Goal: Information Seeking & Learning: Understand process/instructions

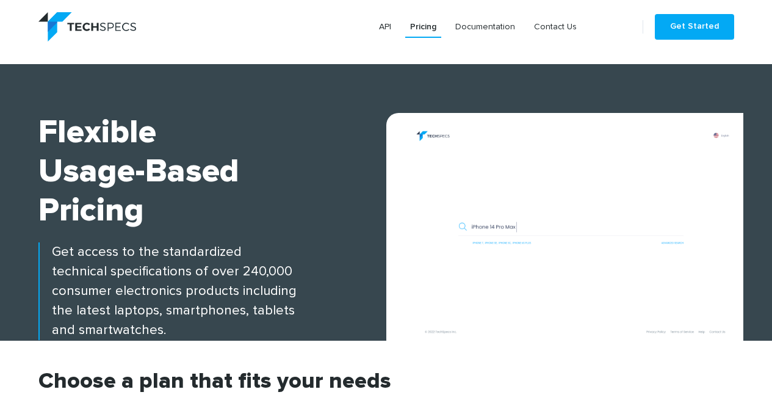
scroll to position [305, 0]
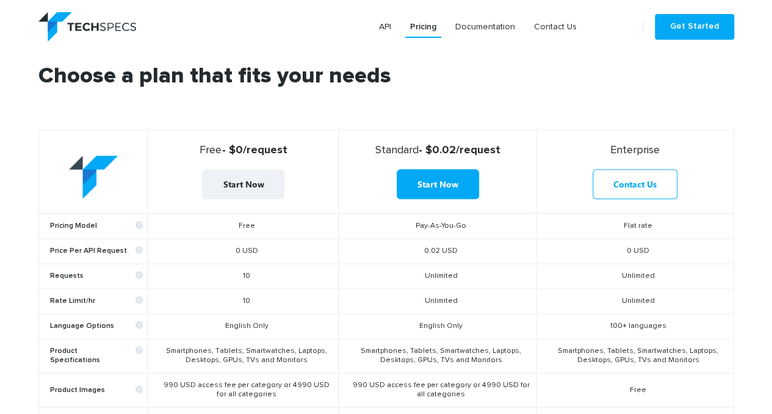
drag, startPoint x: 258, startPoint y: 305, endPoint x: 234, endPoint y: 303, distance: 23.3
click at [234, 303] on td "10" at bounding box center [243, 301] width 191 height 25
click at [299, 278] on td "10" at bounding box center [243, 276] width 191 height 25
drag, startPoint x: 280, startPoint y: 324, endPoint x: 221, endPoint y: 327, distance: 58.6
click at [221, 327] on td "English Only" at bounding box center [243, 326] width 191 height 25
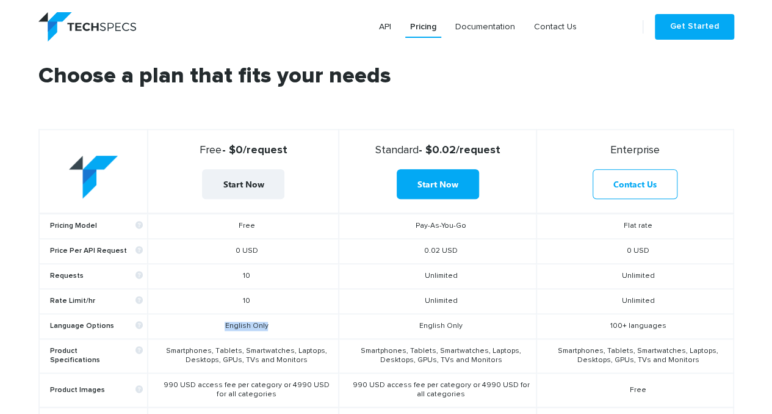
click at [287, 322] on td "English Only" at bounding box center [243, 326] width 191 height 25
click at [319, 302] on td "10" at bounding box center [243, 301] width 191 height 25
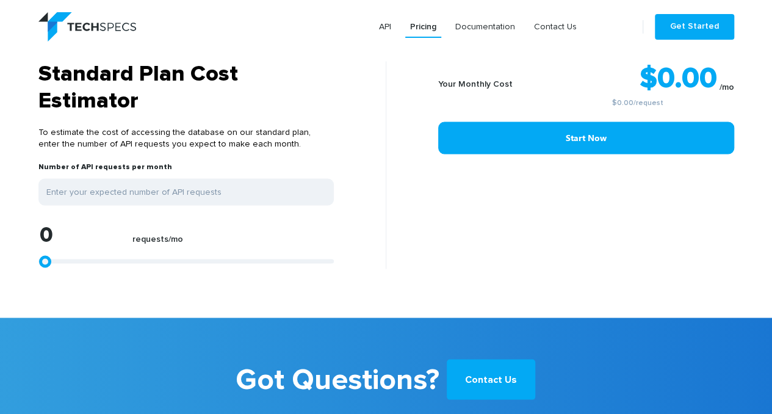
scroll to position [977, 0]
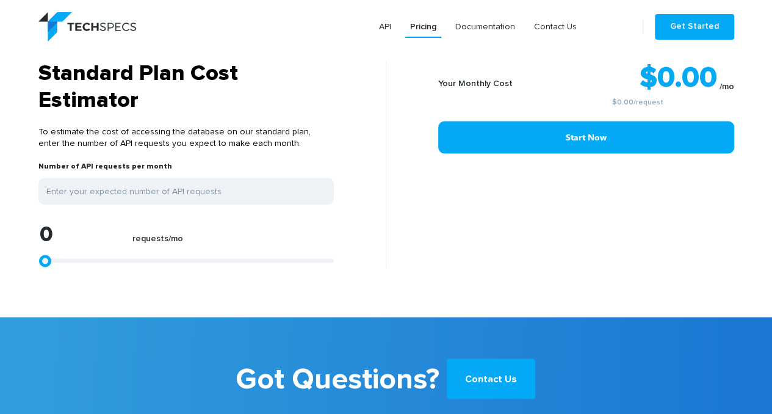
type input "1446"
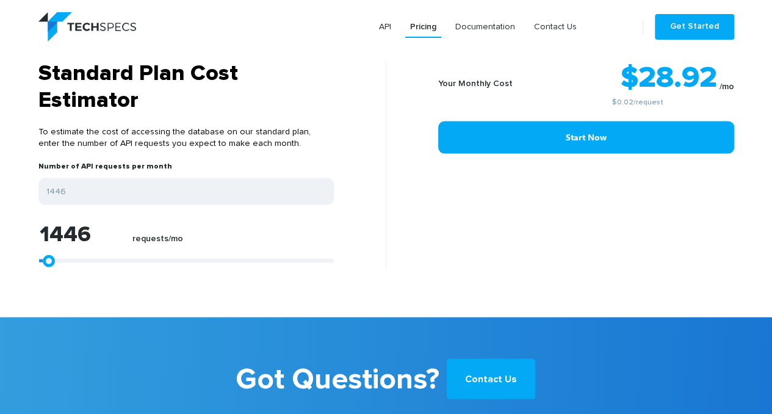
type input "1653"
type input "2686"
type input "4339"
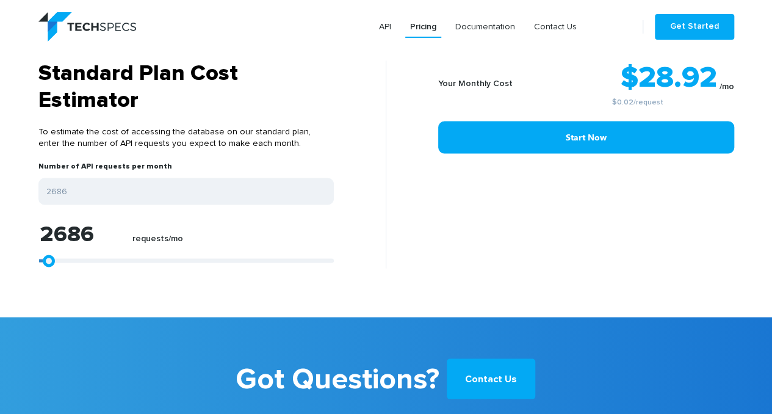
type input "4339"
type input "7231"
type input "11364"
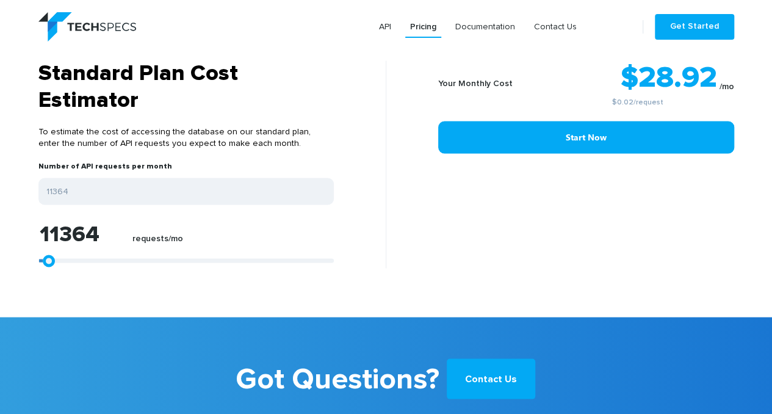
type input "16322"
type input "21074"
type input "25206"
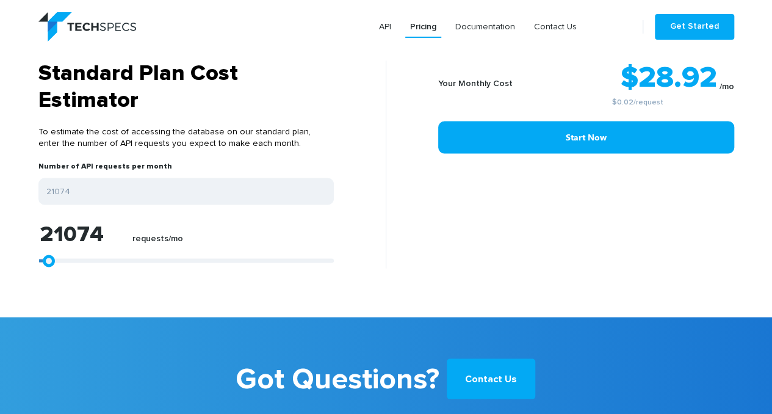
type input "25206"
type input "28512"
type input "31198"
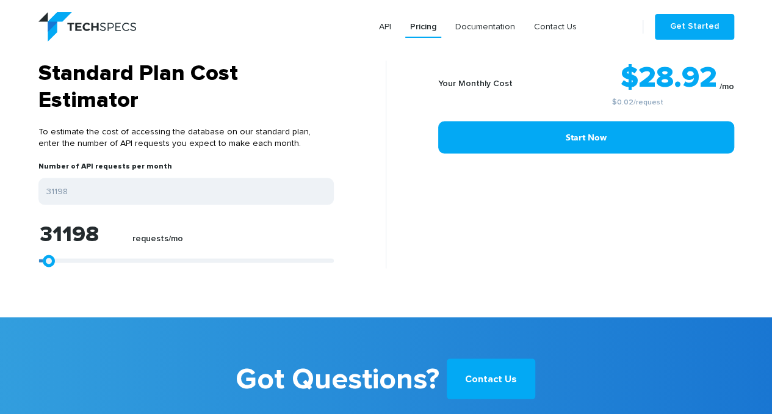
type input "33264"
type input "34710"
type input "35743"
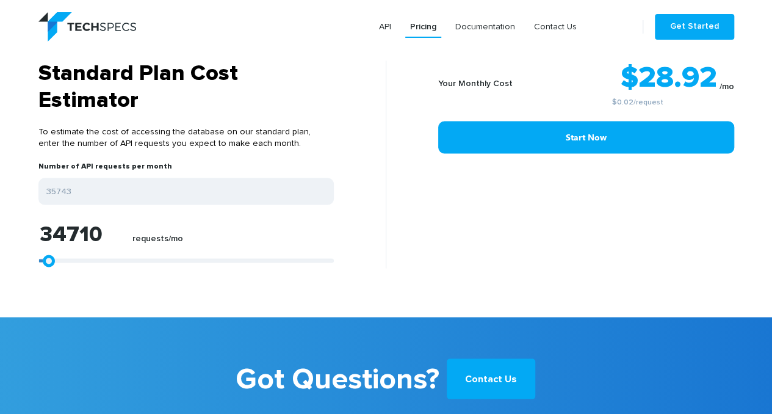
type input "35743"
type input "35950"
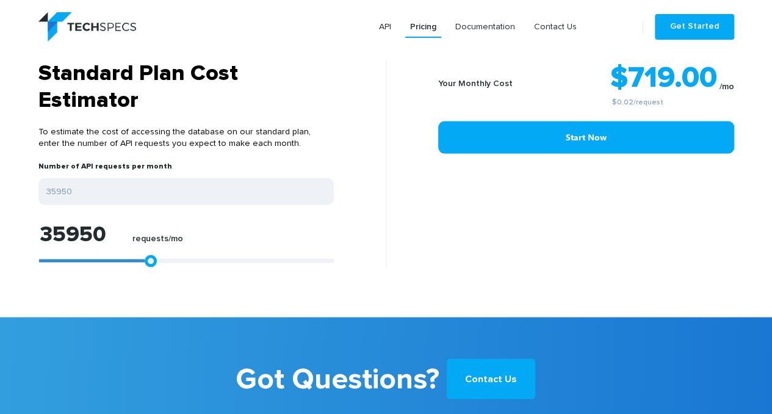
type input "36157"
type input "36776"
type input "37396"
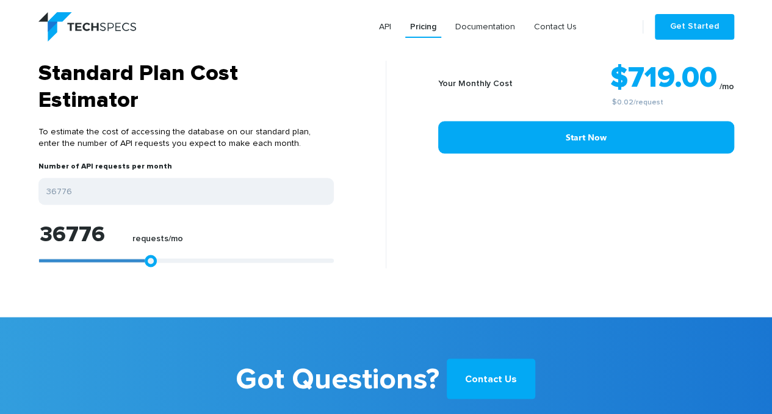
type input "37396"
type input "38223"
drag, startPoint x: 44, startPoint y: 261, endPoint x: 153, endPoint y: 260, distance: 108.6
click at [153, 260] on link at bounding box center [157, 261] width 12 height 12
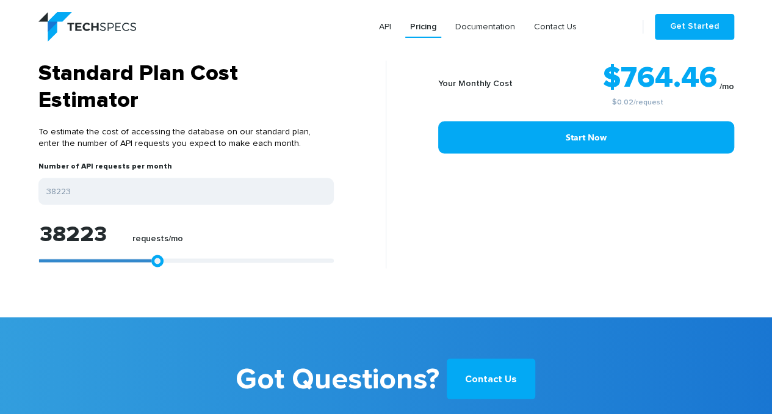
type input "39383"
type input "38970"
type input "36490"
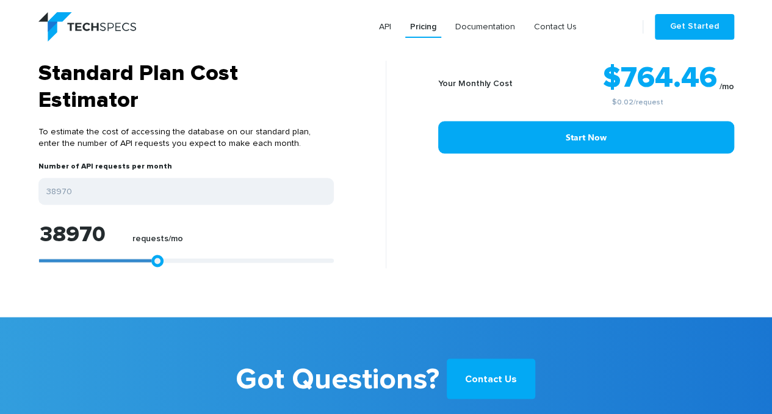
type input "36490"
type input "34011"
type input "31118"
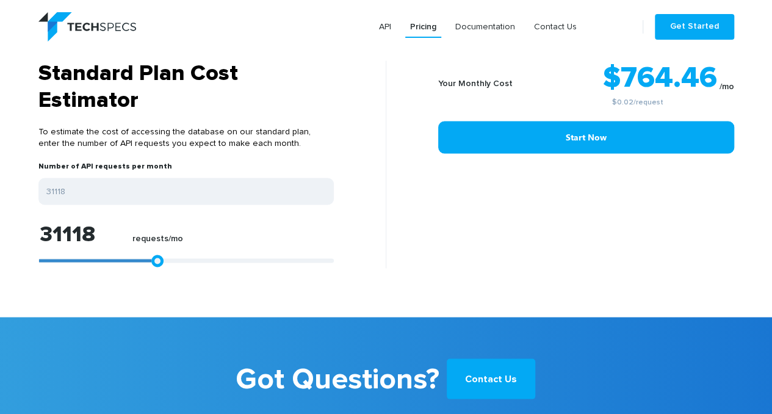
type input "28639"
type input "26986"
type input "25747"
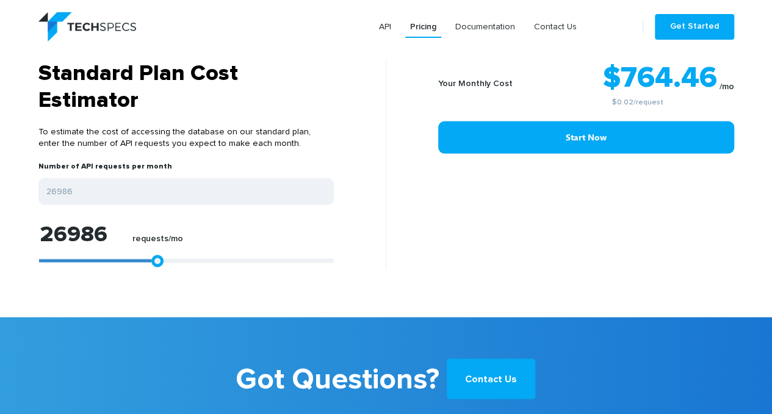
type input "25747"
type input "24507"
type input "23680"
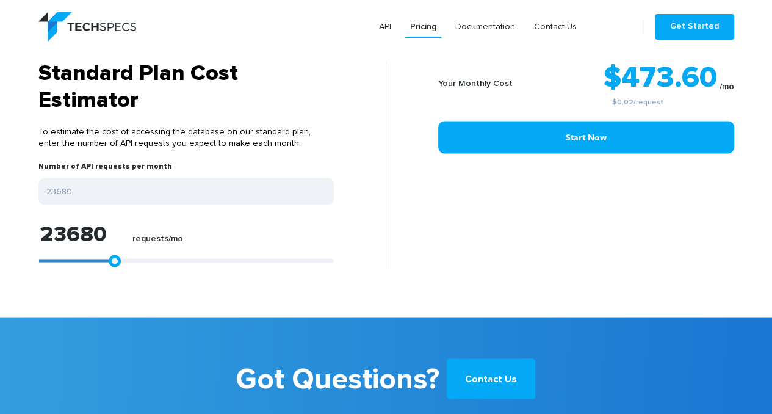
type input "22854"
type input "22441"
type input "21614"
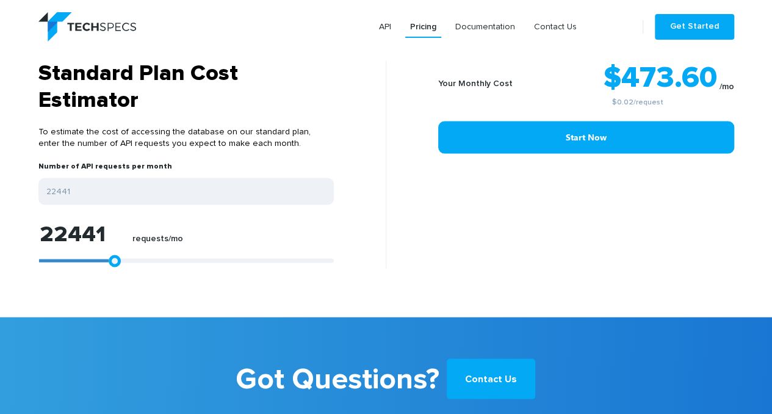
type input "21614"
type input "21201"
type input "20168"
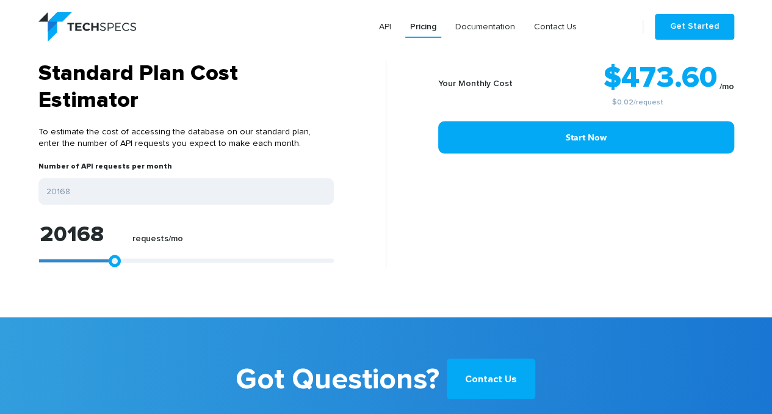
type input "19755"
type input "19342"
type input "18722"
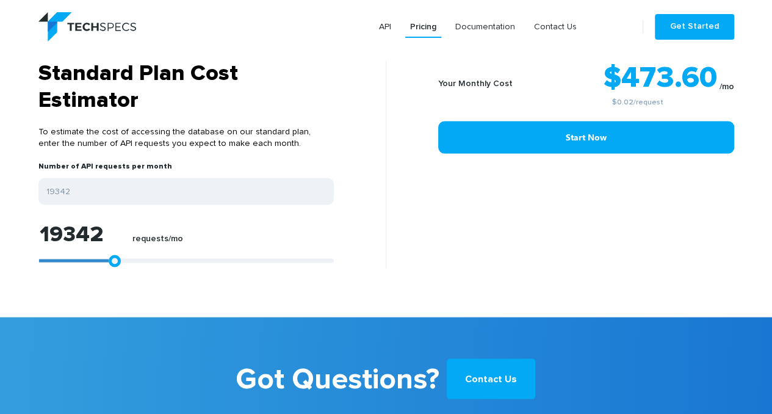
type input "18722"
type input "17482"
type input "15829"
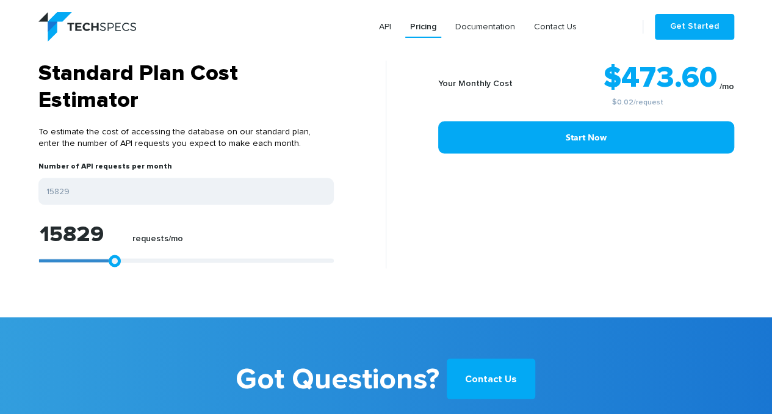
type input "13763"
type input "11491"
type input "9218"
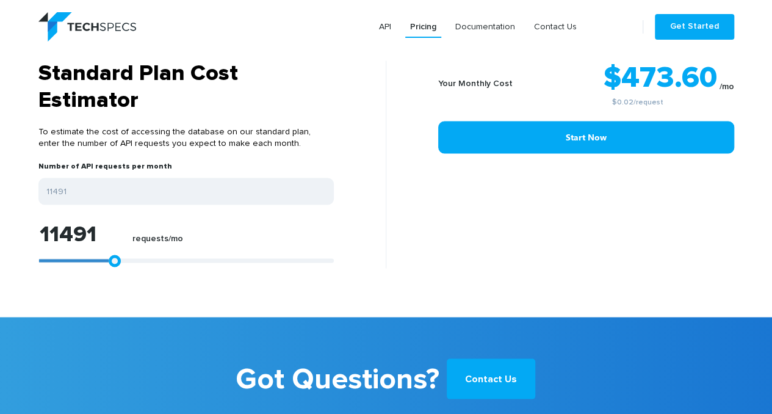
type input "9218"
type input "5499"
type input "3226"
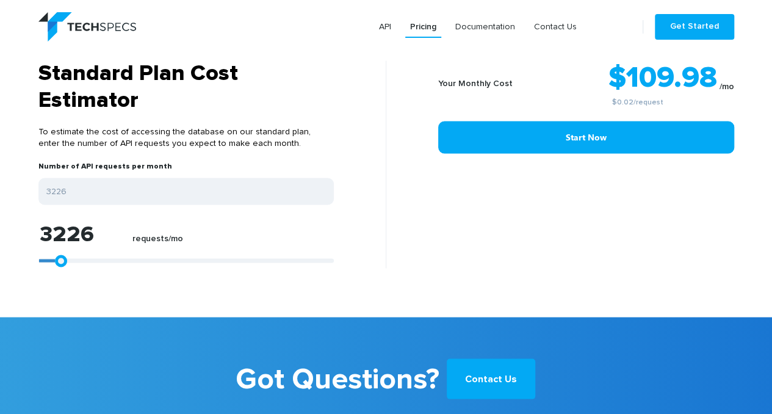
type input "1367"
type input "0"
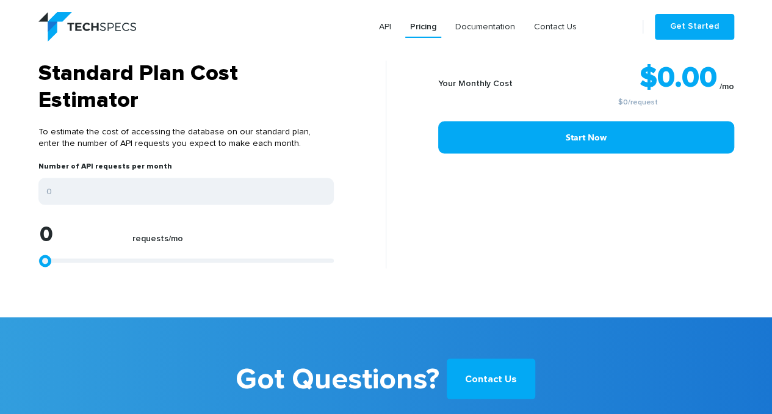
drag, startPoint x: 153, startPoint y: 260, endPoint x: 174, endPoint y: 244, distance: 27.0
click at [15, 252] on section "Standard Plan Cost Estimator To estimate the cost of accessing the database on …" at bounding box center [386, 188] width 772 height 256
type input "2273"
type input "3306"
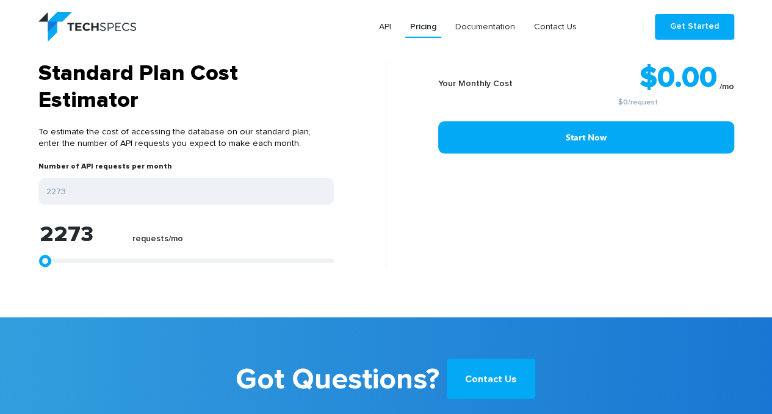
type input "3306"
type input "3926"
type input "4545"
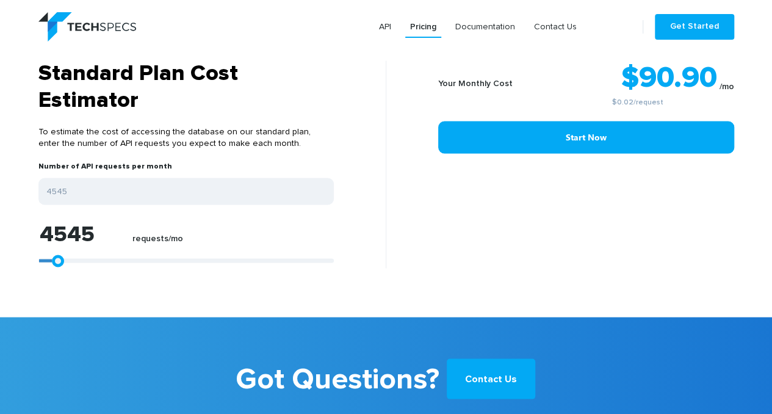
type input "4752"
type input "4959"
type input "5165"
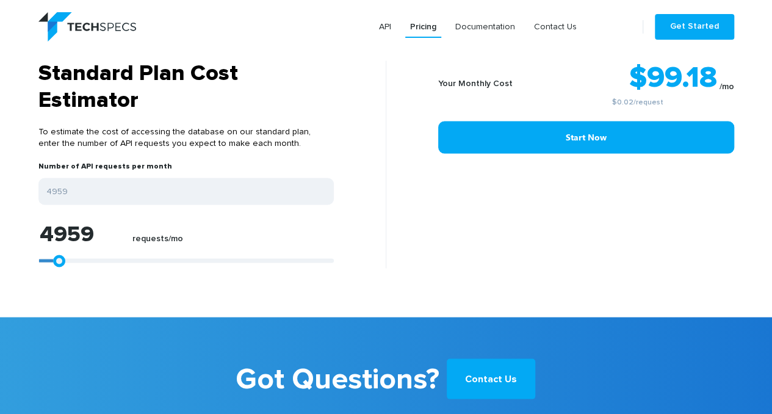
type input "5165"
type input "4752"
type input "4545"
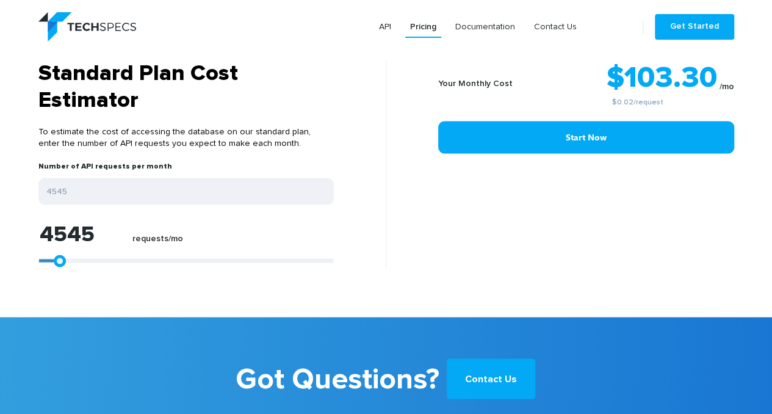
type input "3719"
type input "2893"
type input "2273"
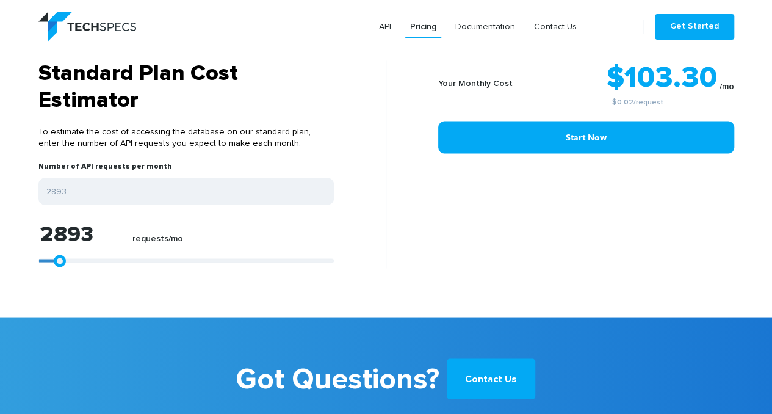
type input "2273"
type input "2066"
type input "1653"
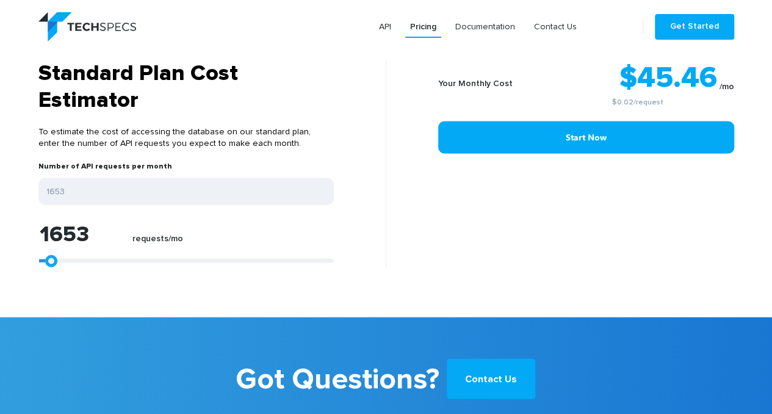
type input "1240"
type input "826"
type input "620"
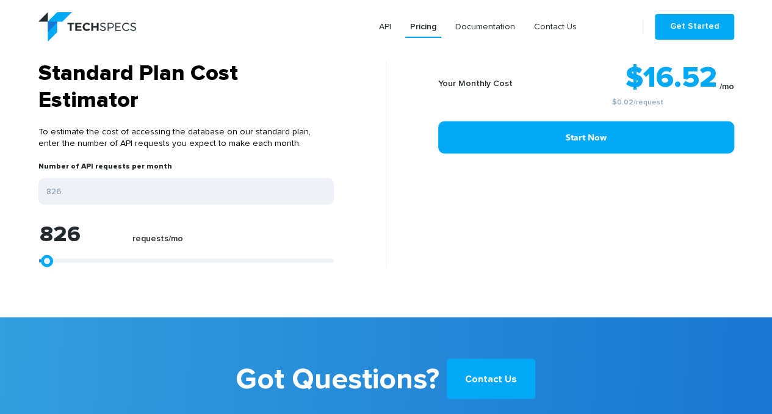
type input "620"
type input "413"
type input "207"
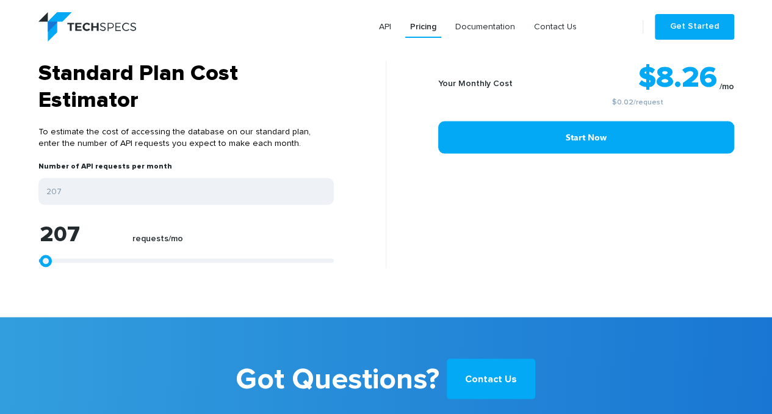
type input "0"
type input "413"
type input "620"
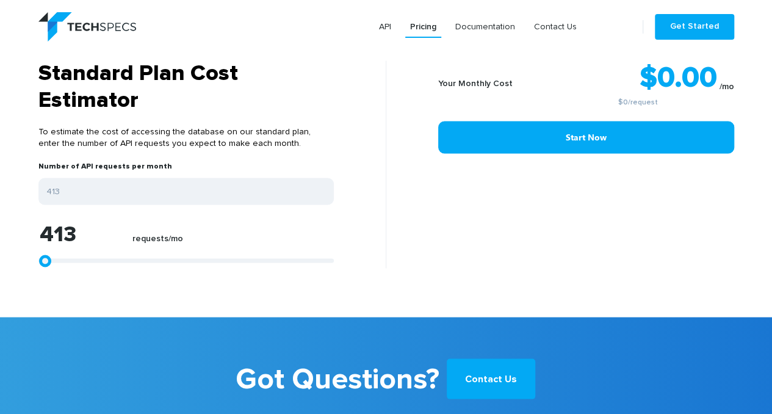
type input "620"
type input "826"
type input "1240"
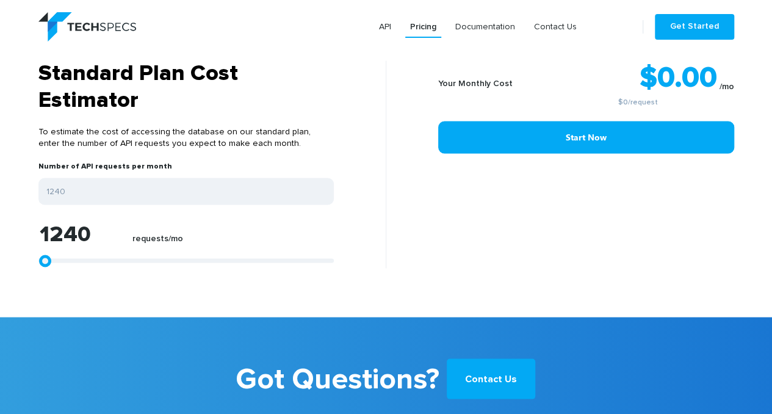
type input "1446"
type input "1240"
type input "1033"
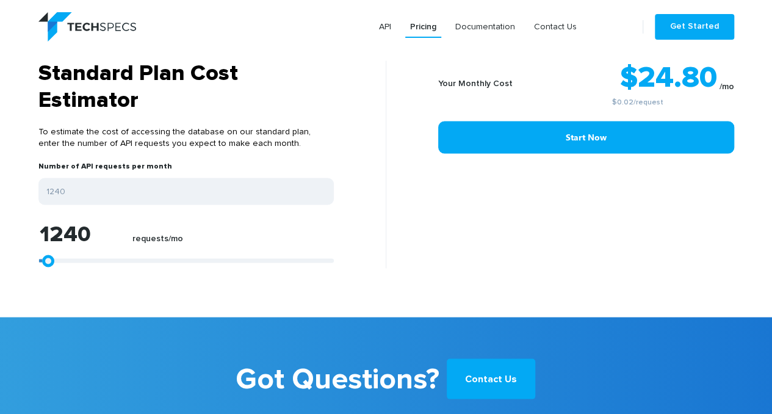
type input "1033"
type input "826"
type input "620"
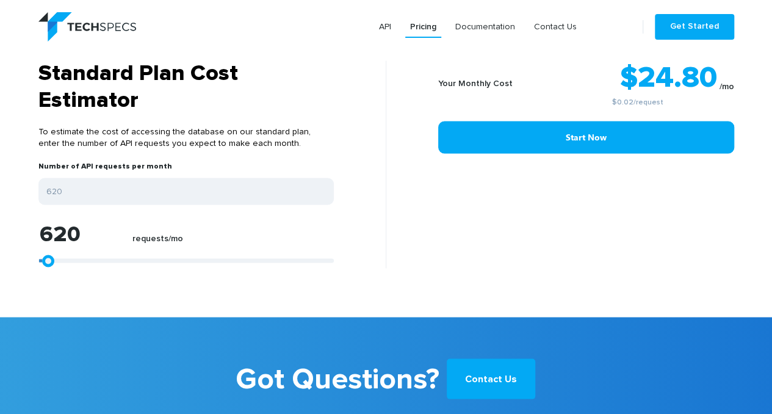
type input "207"
type input "0"
drag, startPoint x: 45, startPoint y: 261, endPoint x: 31, endPoint y: 258, distance: 14.2
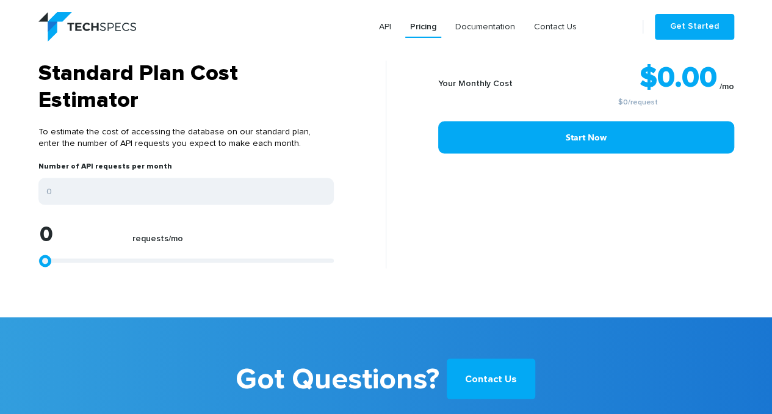
click at [33, 259] on div "Standard Plan Cost Estimator To estimate the cost of accessing the database on …" at bounding box center [207, 164] width 357 height 208
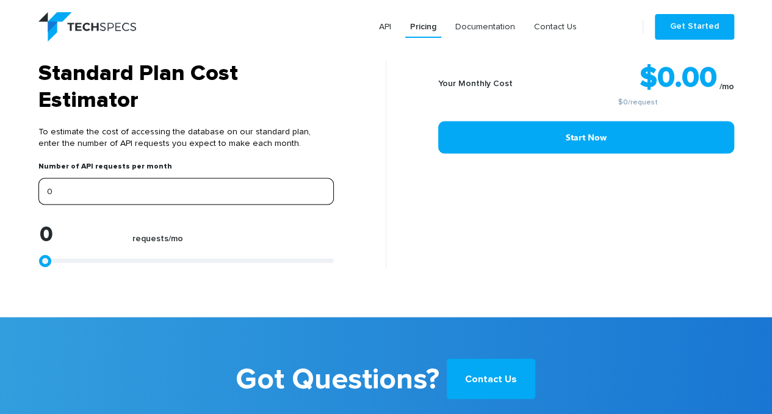
click at [52, 190] on input "0" at bounding box center [185, 191] width 295 height 27
type input "1"
type input "10"
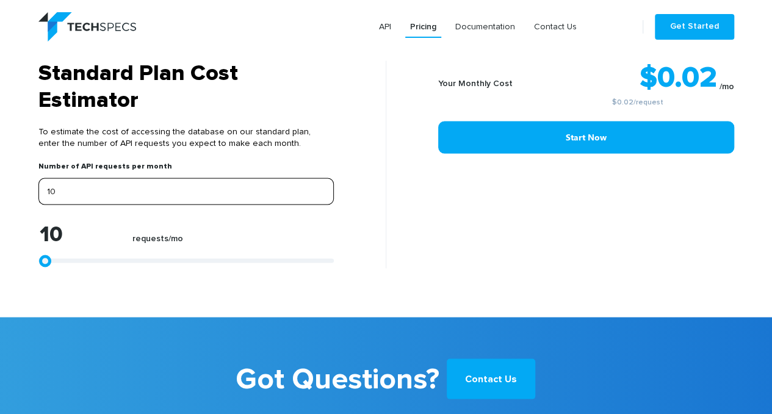
type input "100"
type input "10"
type input "1"
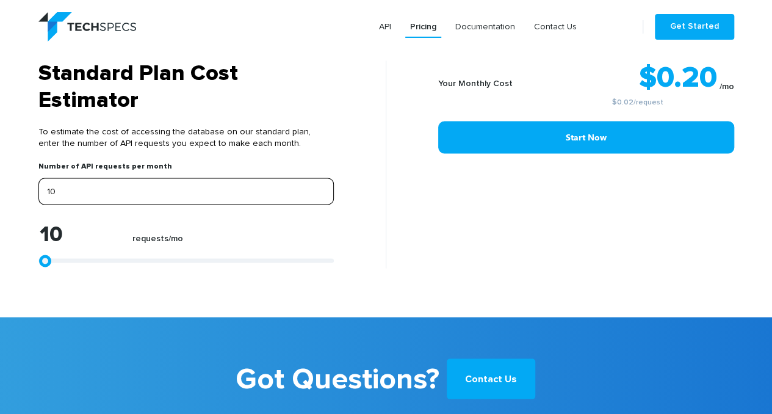
type input "1"
type input "0"
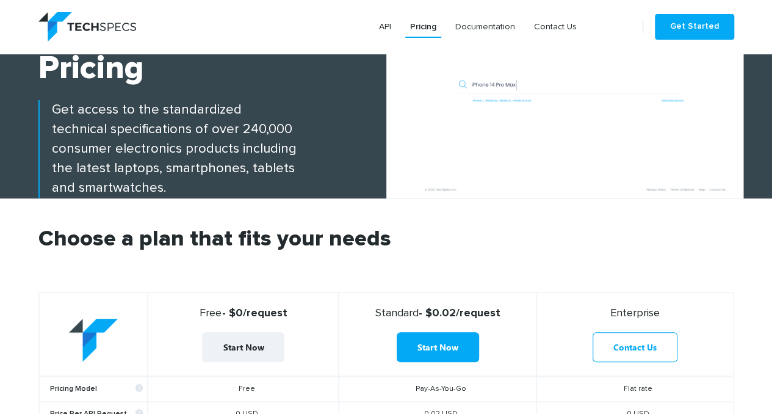
scroll to position [0, 0]
